Goal: Task Accomplishment & Management: Complete application form

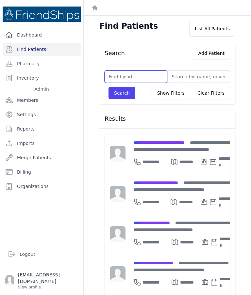
click at [135, 78] on input "text" at bounding box center [135, 77] width 63 height 12
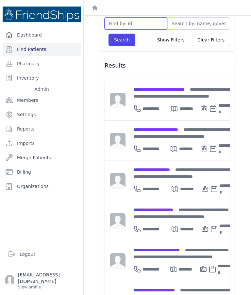
scroll to position [61, 0]
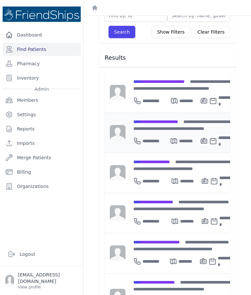
click at [166, 127] on div "**********" at bounding box center [184, 125] width 102 height 14
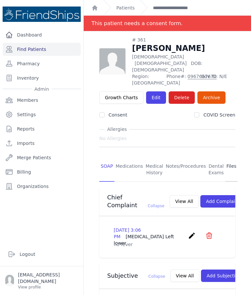
click at [228, 158] on link "Files" at bounding box center [231, 170] width 13 height 24
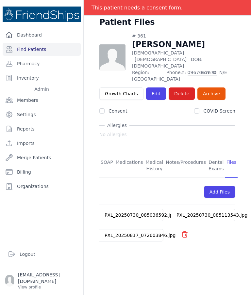
scroll to position [20, 0]
click at [138, 213] on link "PXL_20250730_085036592.jpg" at bounding box center [139, 215] width 71 height 5
click at [136, 233] on link "PXL_20250817_072603846.jpg" at bounding box center [139, 235] width 71 height 5
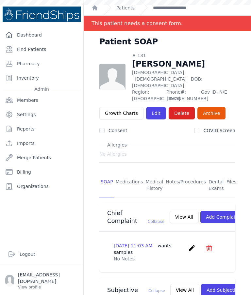
click at [59, 53] on link "Find Patients" at bounding box center [42, 49] width 78 height 13
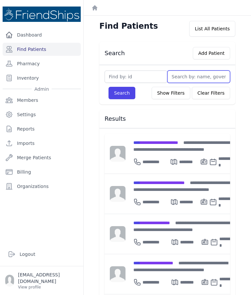
click at [188, 76] on input "text" at bounding box center [198, 77] width 63 height 12
type input "Sha"
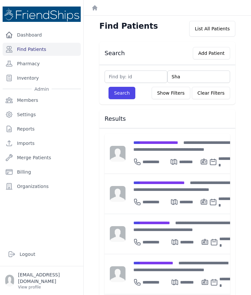
type input "Shar"
type input "Sharid"
click at [121, 93] on button "Search" at bounding box center [121, 93] width 27 height 12
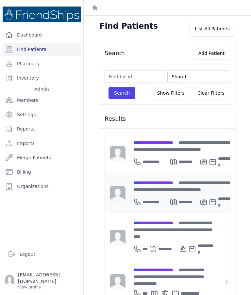
click at [190, 179] on div "**********" at bounding box center [183, 186] width 100 height 14
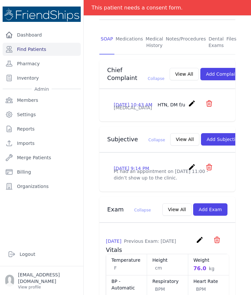
scroll to position [128, 0]
click at [170, 144] on button "View All" at bounding box center [184, 139] width 29 height 12
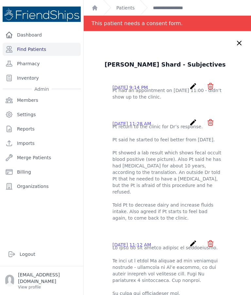
scroll to position [0, 0]
click at [237, 45] on icon at bounding box center [239, 43] width 4 height 4
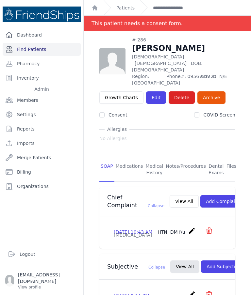
click at [51, 54] on link "Find Patients" at bounding box center [42, 49] width 78 height 13
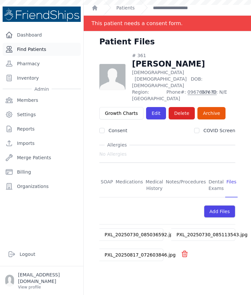
click at [54, 51] on link "Find Patients" at bounding box center [42, 49] width 78 height 13
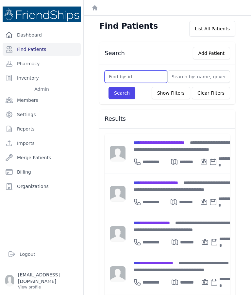
click at [138, 79] on input "text" at bounding box center [135, 77] width 63 height 12
type input "801"
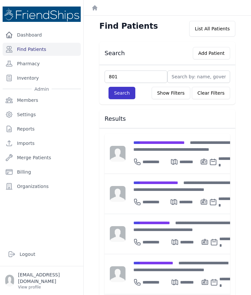
click at [121, 98] on button "Search" at bounding box center [121, 93] width 27 height 12
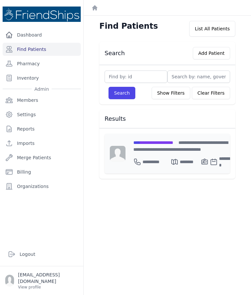
click at [155, 155] on div "**********" at bounding box center [151, 161] width 37 height 13
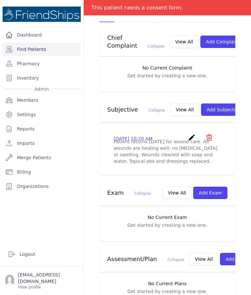
scroll to position [158, 0]
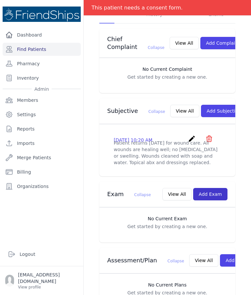
click at [211, 198] on button "Add Exam" at bounding box center [210, 194] width 34 height 12
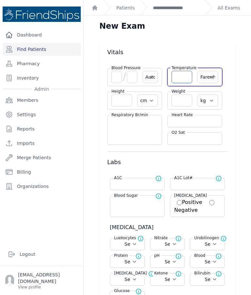
click at [182, 78] on input "number" at bounding box center [181, 77] width 21 height 12
type input "36.8"
click at [208, 80] on select "Farenheit Celcius" at bounding box center [207, 77] width 21 height 12
select select "C"
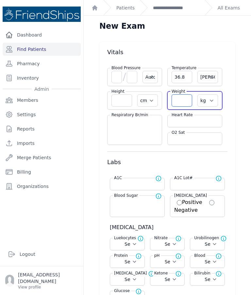
click at [184, 102] on input "number" at bounding box center [181, 100] width 21 height 12
type input "2"
select select "Automatic"
select select "cm"
select select "kg"
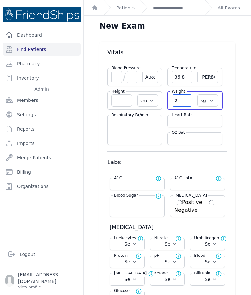
select select
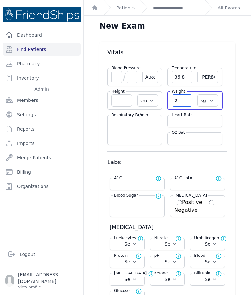
select select
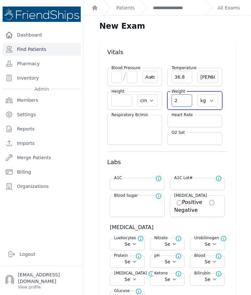
select select "C"
type input "23.8"
select select "Automatic"
select select "C"
select select "cm"
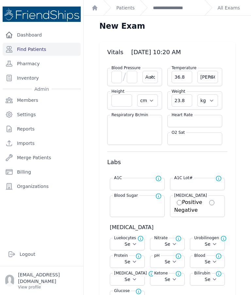
select select "kg"
select select
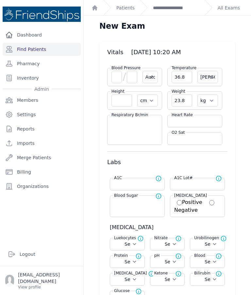
select select
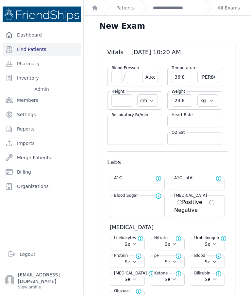
select select
type input "23.8"
click at [122, 102] on input "number" at bounding box center [121, 100] width 21 height 12
type input "1"
select select "Automatic"
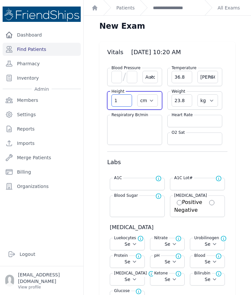
select select "C"
select select "cm"
select select "kg"
select select
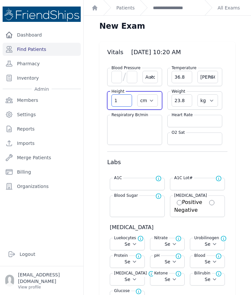
select select
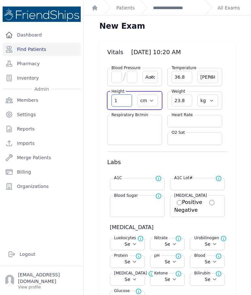
select select
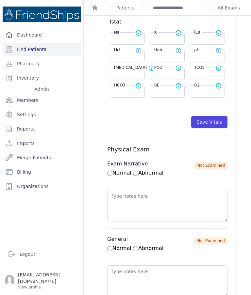
scroll to position [306, 0]
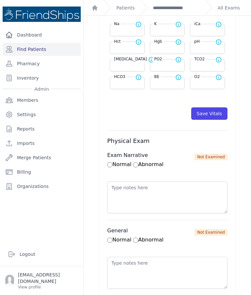
type input "129.9"
click at [215, 115] on button "Save Vitals" at bounding box center [209, 113] width 36 height 12
select select "Automatic"
select select "cm"
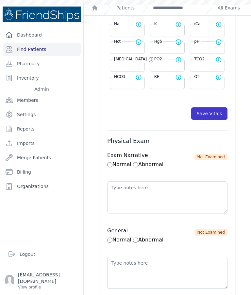
select select "kg"
select select
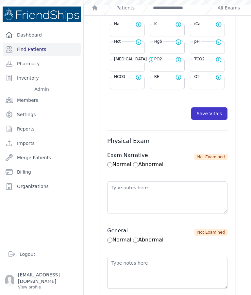
select select
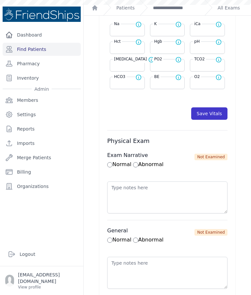
select select
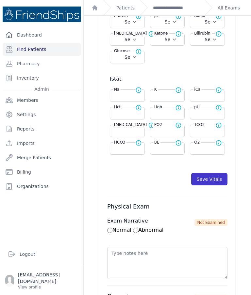
scroll to position [241, 0]
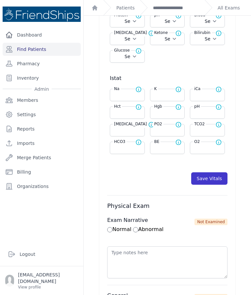
click at [212, 177] on button "Save Vitals" at bounding box center [209, 178] width 36 height 12
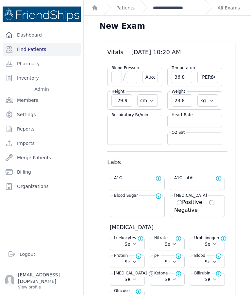
click at [177, 6] on link "**********" at bounding box center [176, 8] width 46 height 7
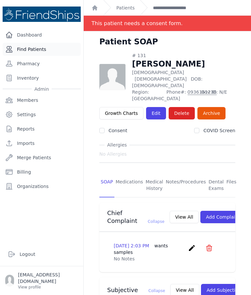
click at [43, 50] on link "Find Patients" at bounding box center [42, 49] width 78 height 13
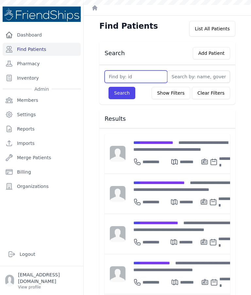
click at [144, 73] on input "text" at bounding box center [135, 77] width 63 height 12
type input "802"
click at [124, 104] on div "802 Search Show Filters Clear Filters Filter By Age 0-20 21-40 41-60 60+ Filter…" at bounding box center [167, 85] width 136 height 40
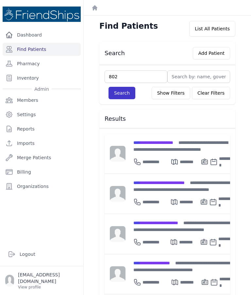
click at [125, 94] on button "Search" at bounding box center [121, 93] width 27 height 12
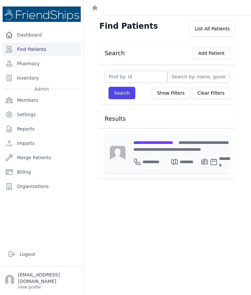
click at [173, 143] on span "**********" at bounding box center [153, 142] width 40 height 5
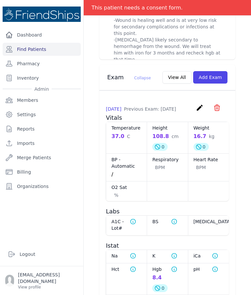
scroll to position [450, 0]
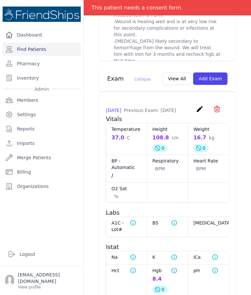
click at [248, 219] on div "# 802 Aqeel Ahmed Shabib Male 5 Years Old DOB: 2020-May-02 Region: Hamadiya Pho…" at bounding box center [167, 38] width 167 height 912
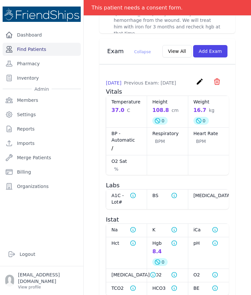
click at [32, 46] on link "Find Patients" at bounding box center [42, 49] width 78 height 13
